Goal: Transaction & Acquisition: Obtain resource

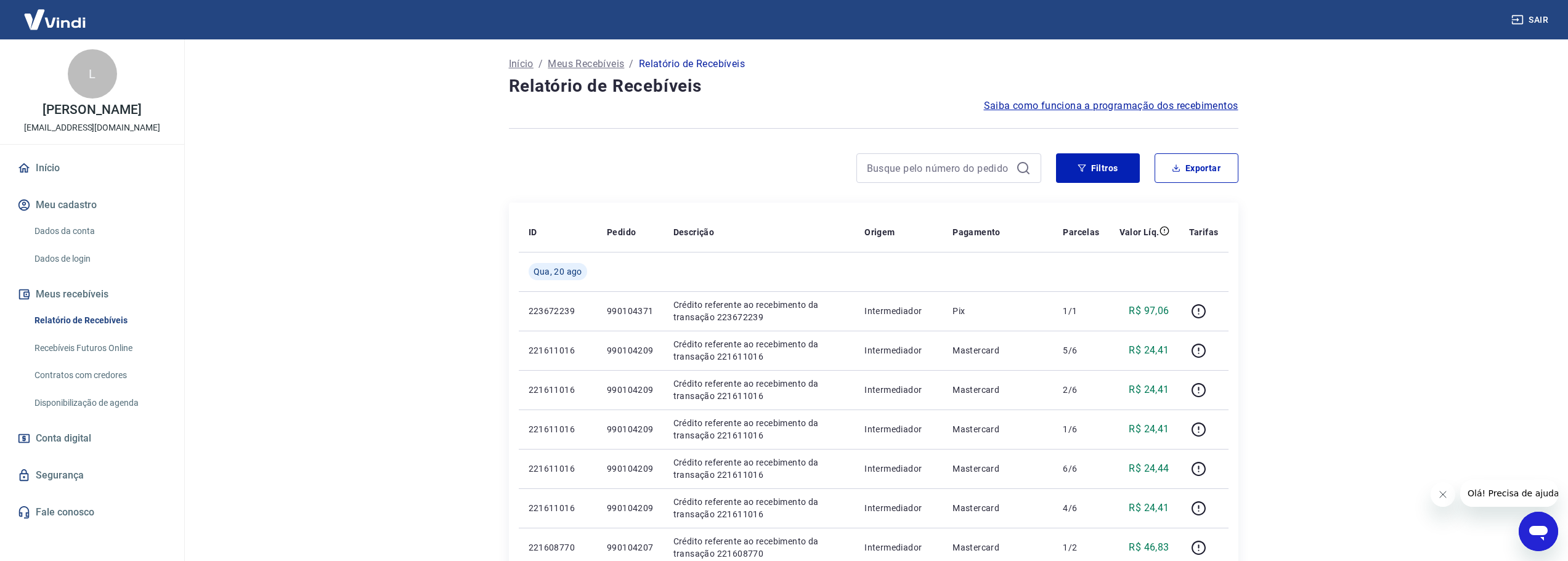
click at [412, 255] on main "Início / Meus Recebíveis / Relatório de Recebíveis Relatório de Recebíveis Saib…" at bounding box center [873, 300] width 1390 height 521
click at [1119, 155] on button "Filtros" at bounding box center [1097, 169] width 83 height 30
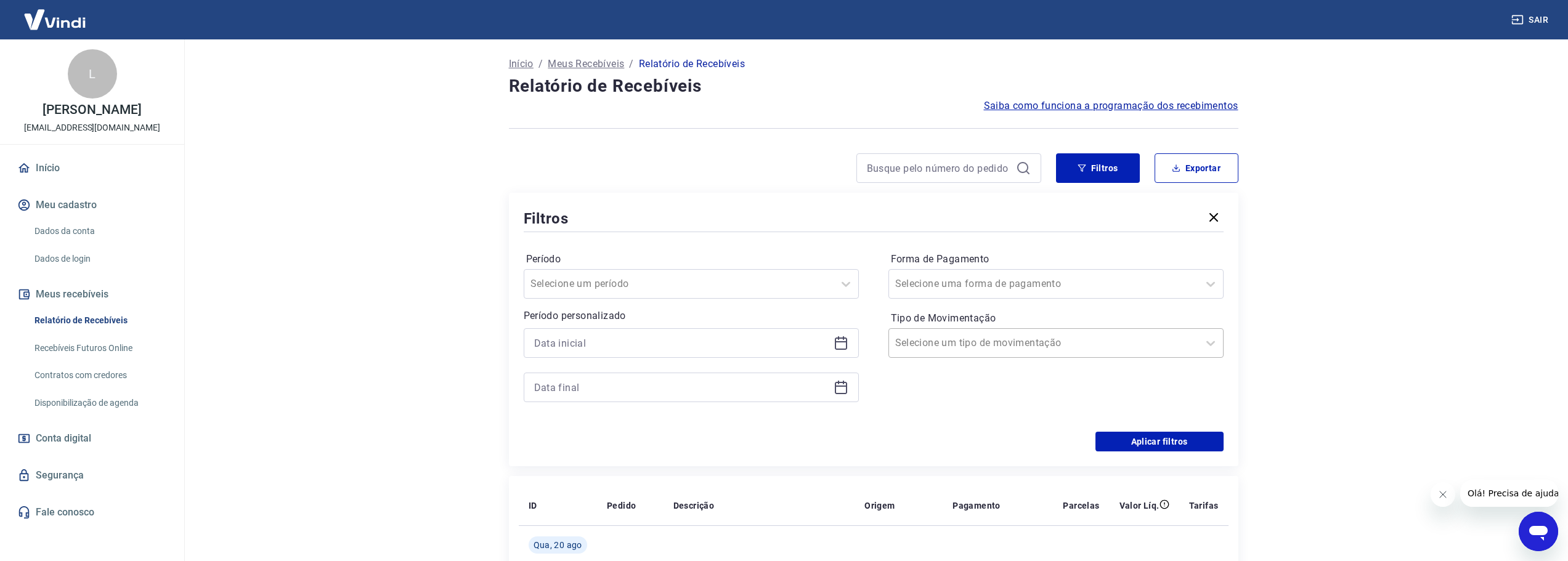
click at [1095, 344] on div at bounding box center [1044, 343] width 297 height 18
click at [961, 436] on div "Saída" at bounding box center [1057, 436] width 336 height 25
click at [1163, 439] on button "Aplicar filtros" at bounding box center [1160, 442] width 128 height 19
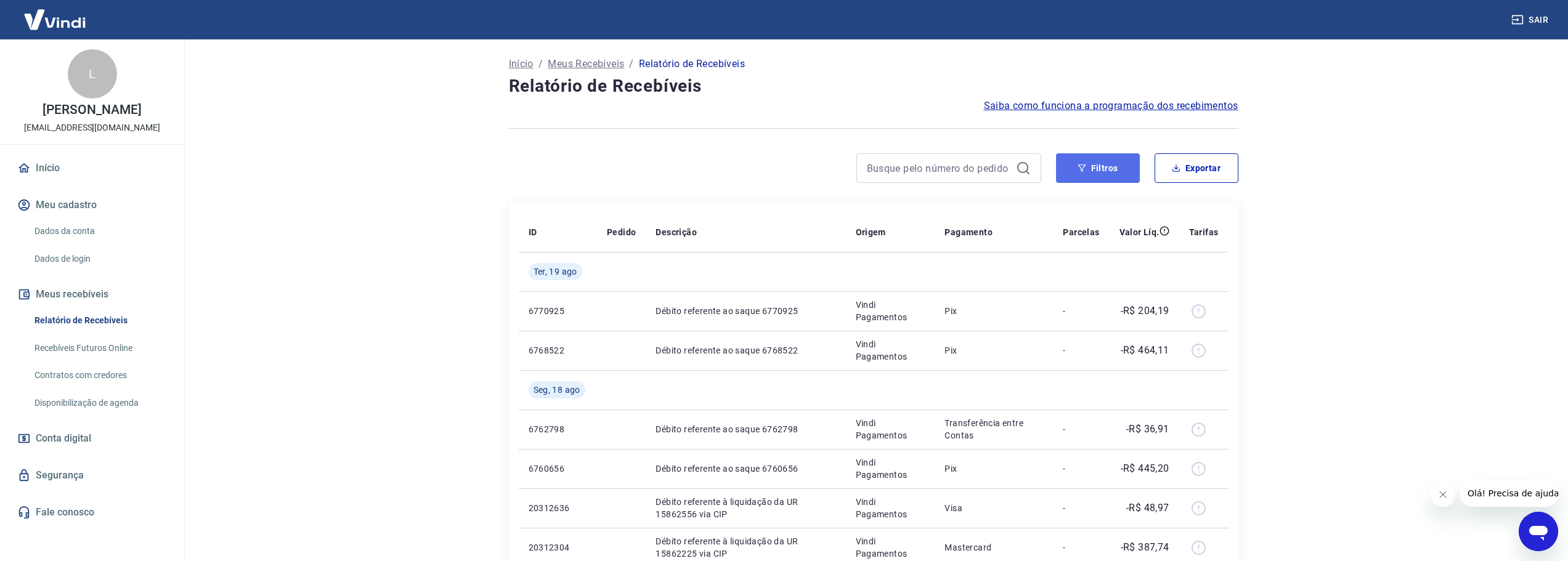
click at [1089, 166] on button "Filtros" at bounding box center [1097, 169] width 83 height 30
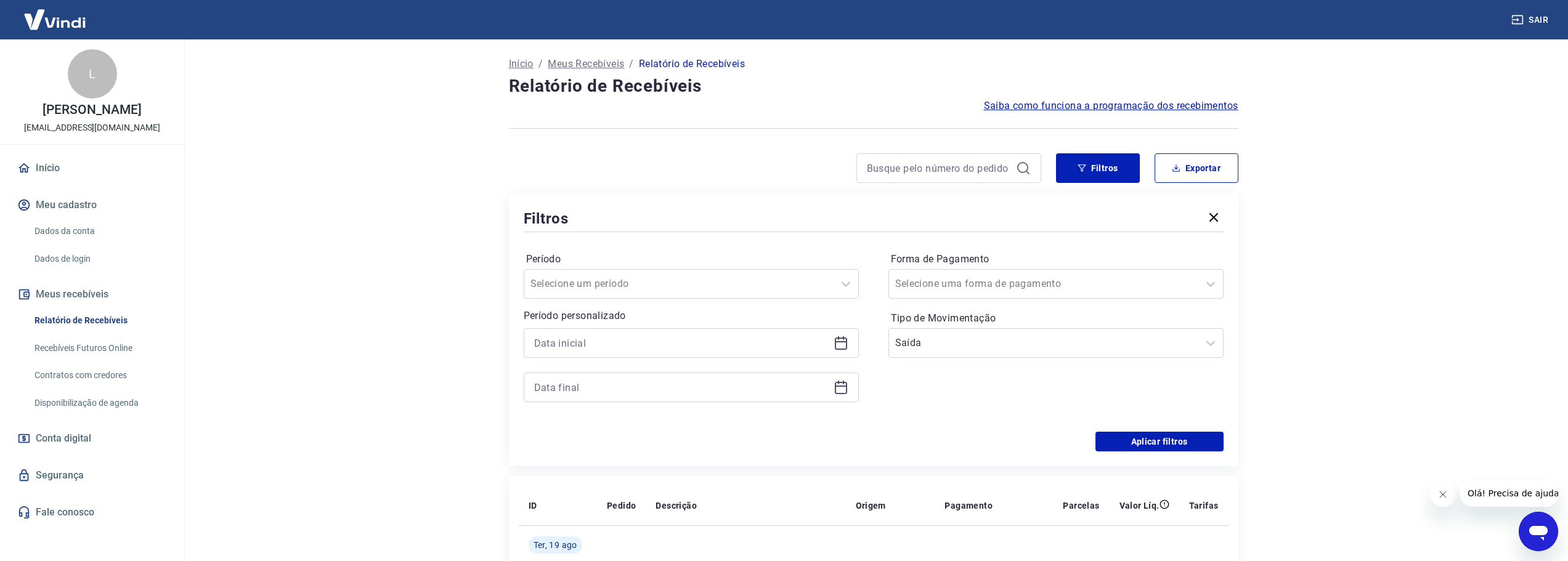
click at [831, 344] on div at bounding box center [691, 343] width 336 height 30
click at [835, 342] on icon at bounding box center [842, 343] width 12 height 12
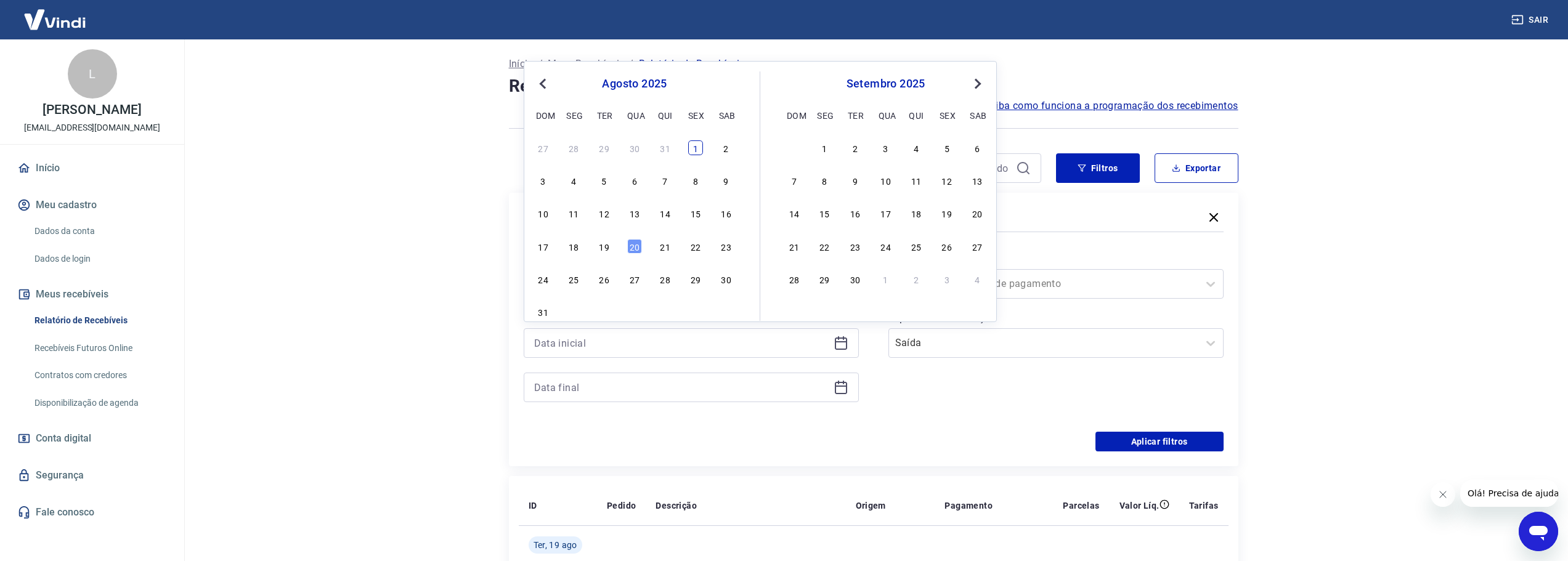
click at [697, 147] on div "1" at bounding box center [696, 147] width 15 height 15
type input "[DATE]"
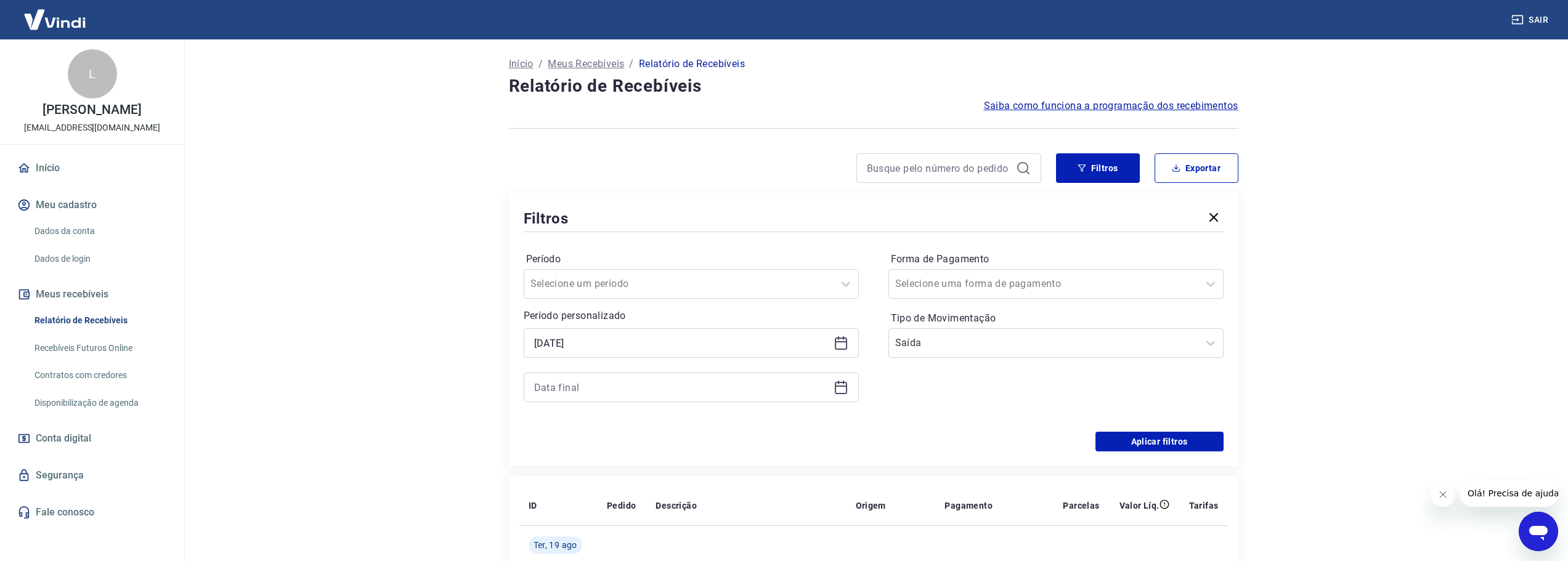
click at [837, 386] on icon at bounding box center [842, 385] width 12 height 1
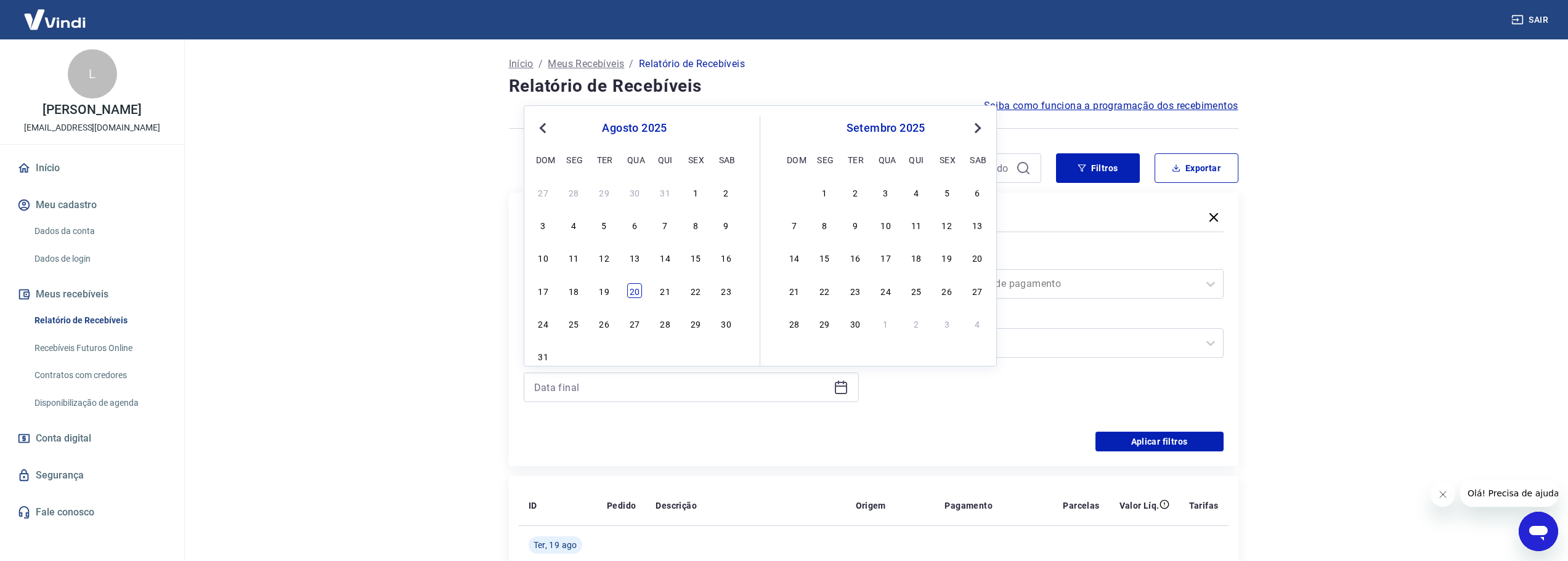
click at [637, 290] on div "20" at bounding box center [634, 291] width 15 height 15
type input "[DATE]"
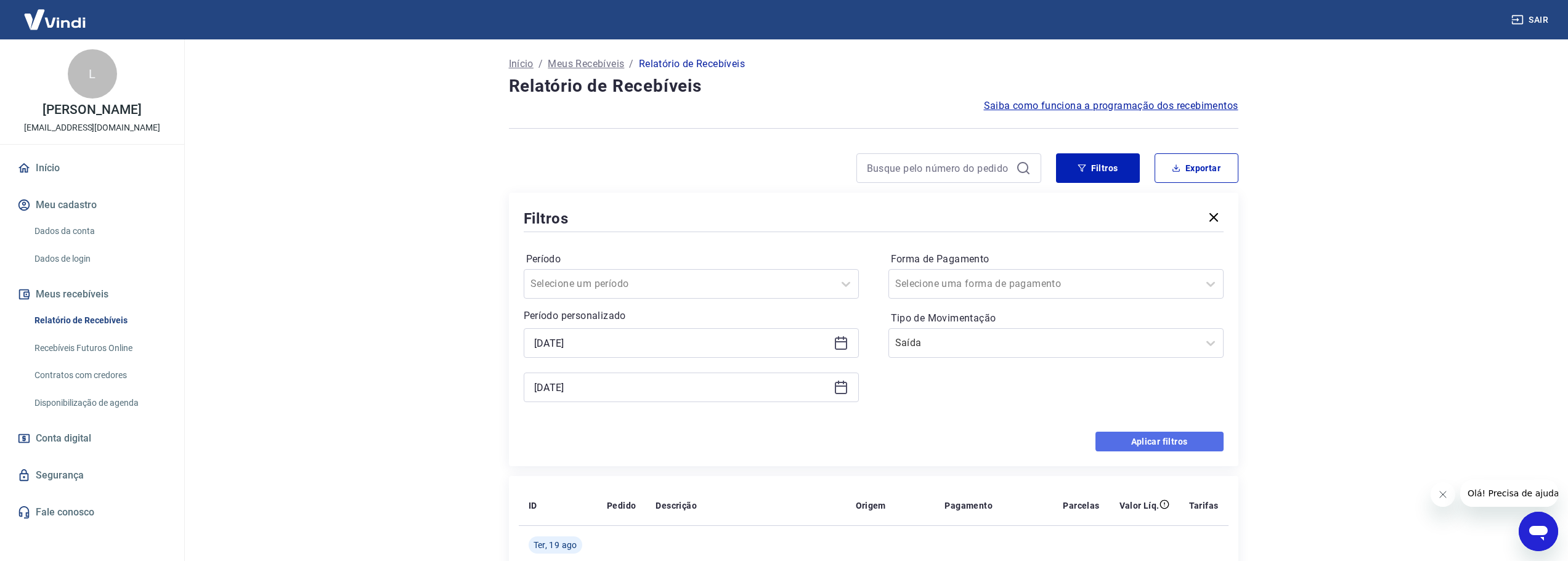
click at [1149, 436] on button "Aplicar filtros" at bounding box center [1160, 442] width 128 height 19
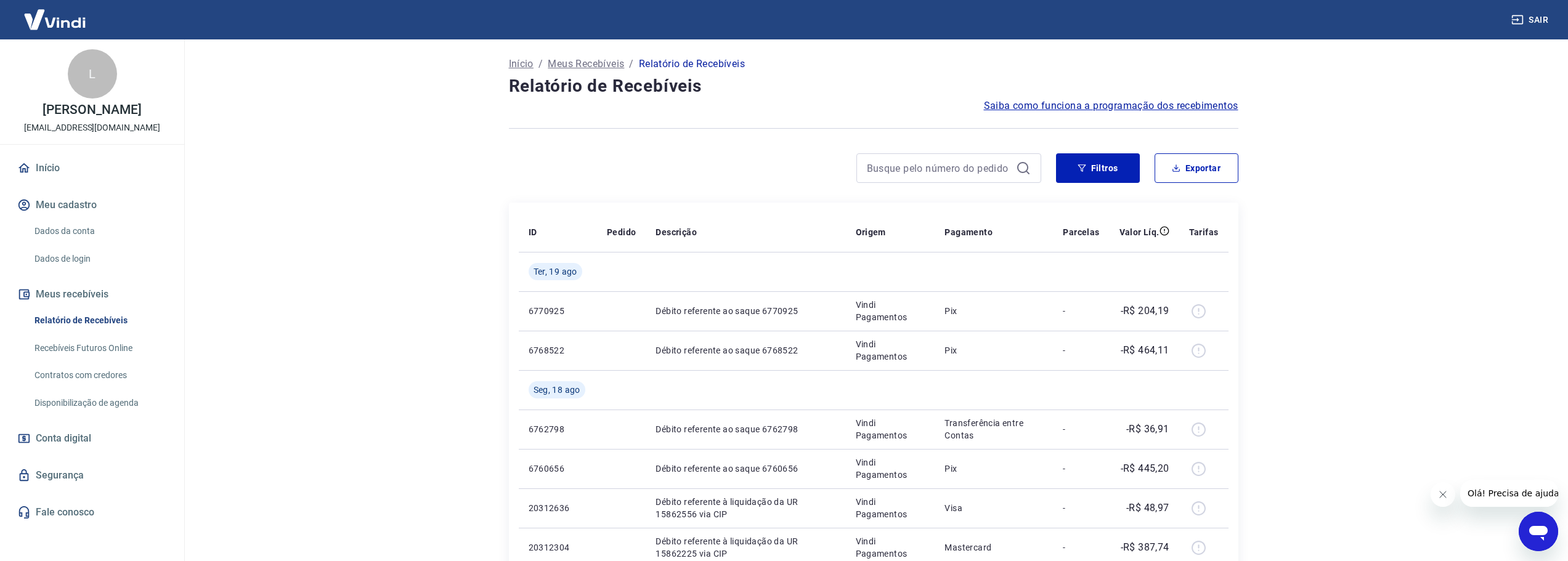
click at [1442, 222] on main "Início / Meus Recebíveis / Relatório de Recebíveis Relatório de Recebíveis Saib…" at bounding box center [873, 300] width 1390 height 521
click at [1193, 160] on button "Exportar" at bounding box center [1196, 169] width 83 height 30
type input "[DATE]"
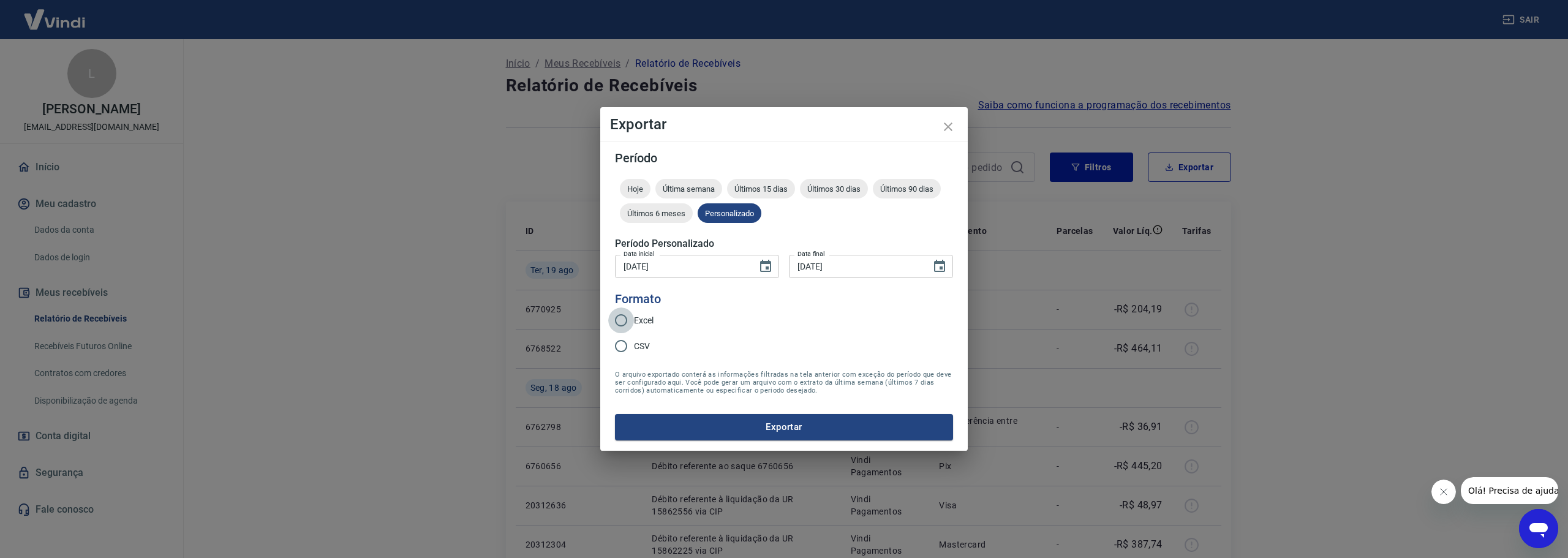
click at [621, 320] on input "Excel" at bounding box center [621, 320] width 25 height 25
radio input "true"
click at [697, 424] on button "Exportar" at bounding box center [783, 426] width 338 height 25
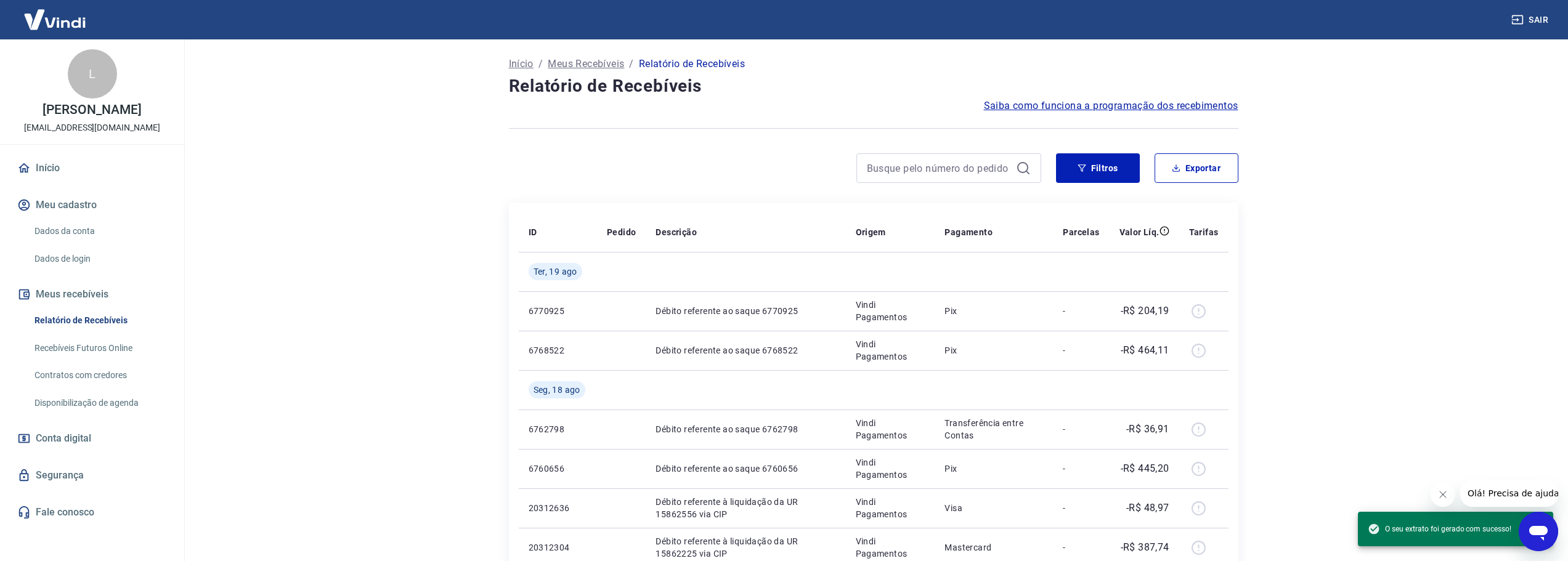
click at [1473, 312] on main "Início / Meus Recebíveis / Relatório de Recebíveis Relatório de Recebíveis Saib…" at bounding box center [873, 300] width 1390 height 521
click at [59, 180] on link "Início" at bounding box center [92, 168] width 155 height 27
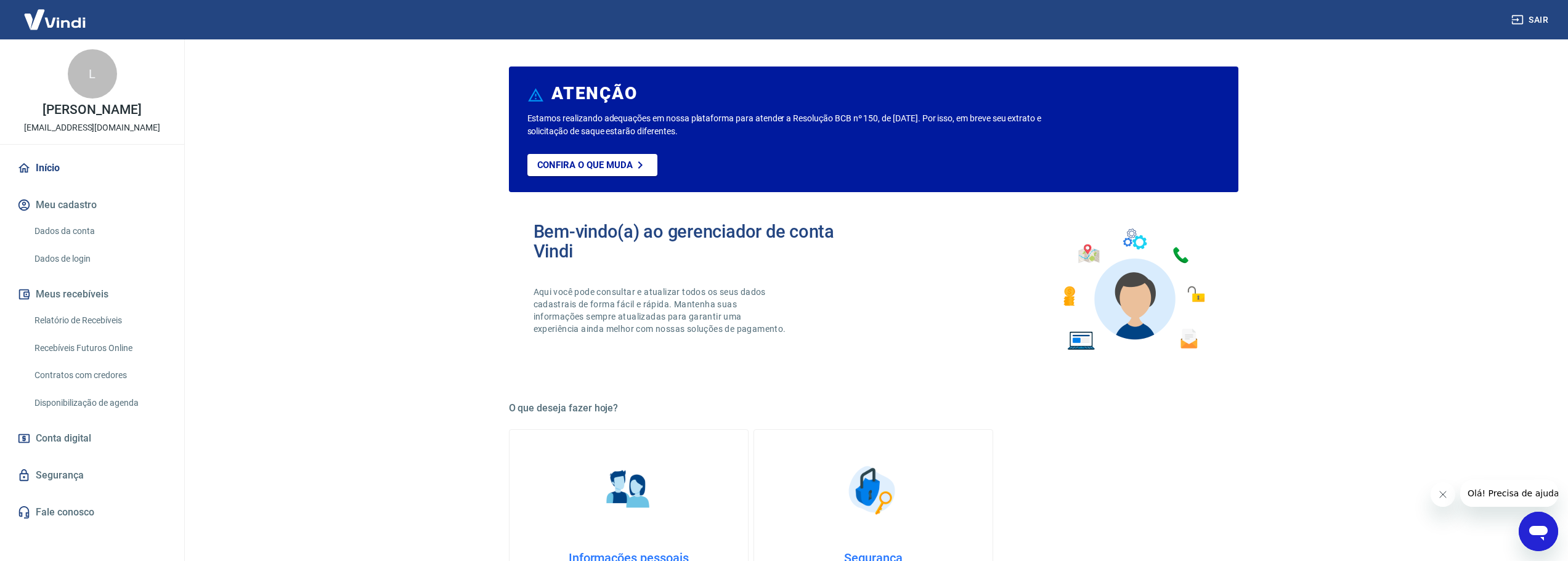
scroll to position [527, 0]
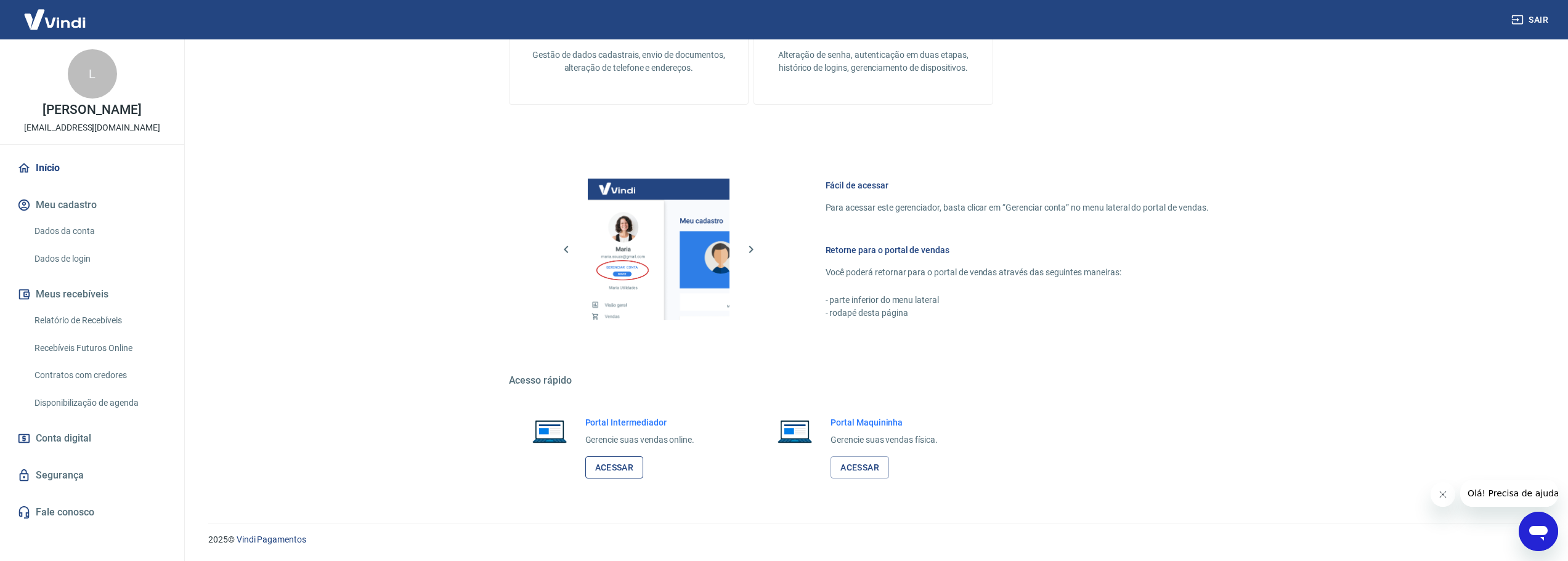
click at [603, 471] on link "Acessar" at bounding box center [614, 468] width 59 height 23
